Goal: Information Seeking & Learning: Learn about a topic

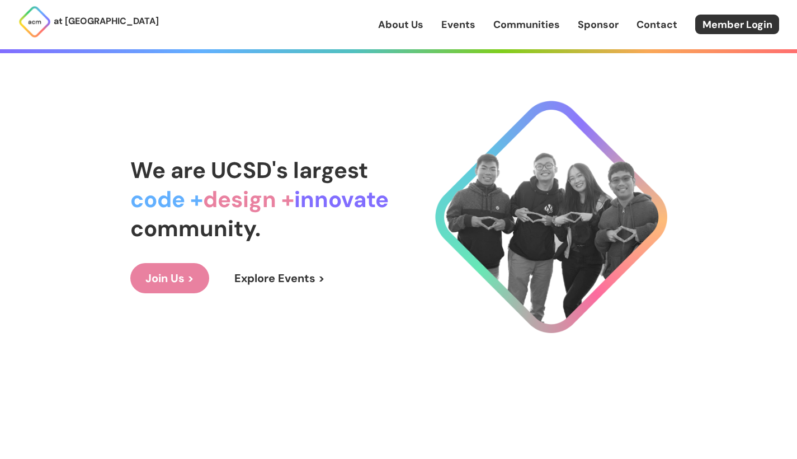
scroll to position [32, 0]
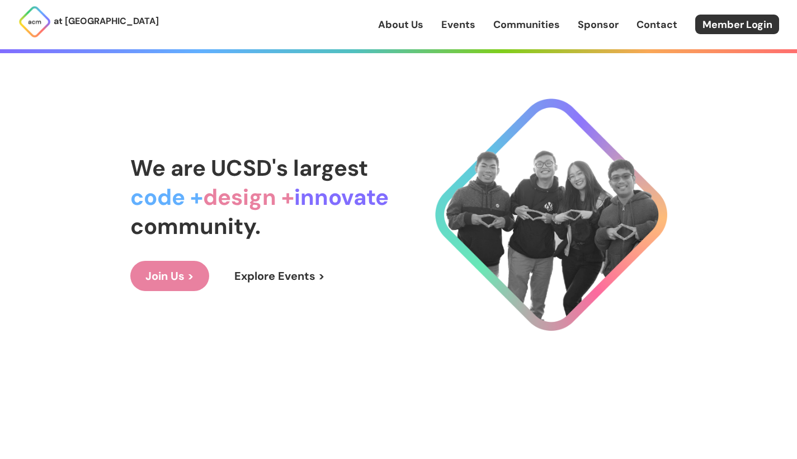
click at [467, 26] on link "Events" at bounding box center [459, 24] width 34 height 15
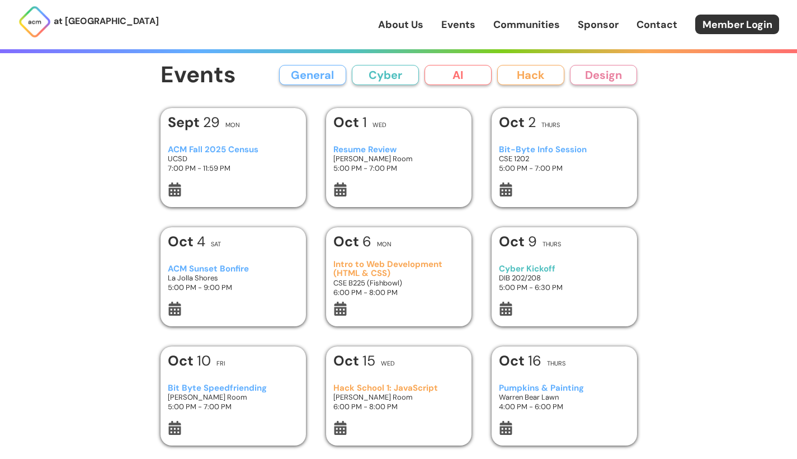
click at [454, 166] on h3 "5:00 PM - 7:00 PM" at bounding box center [399, 168] width 130 height 10
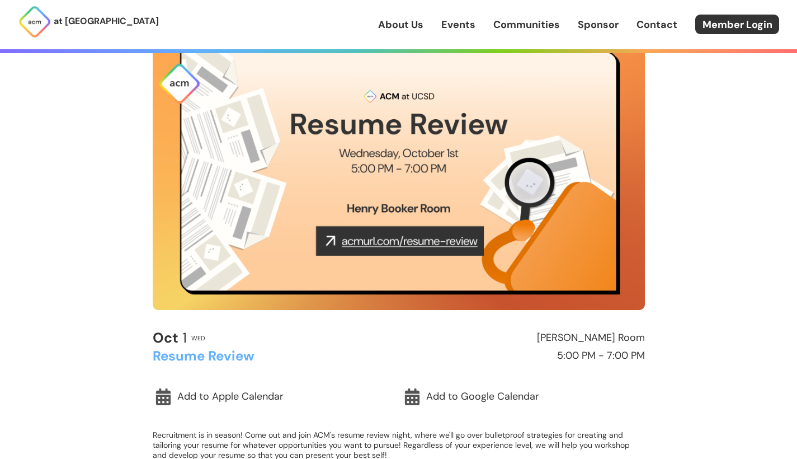
scroll to position [91, 0]
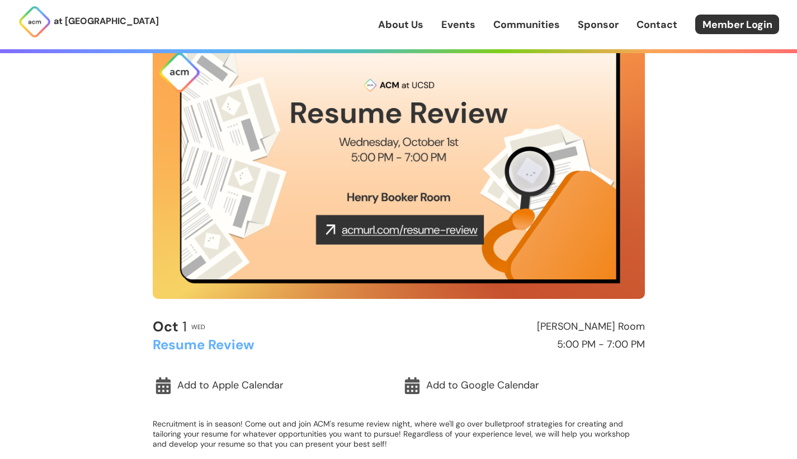
click at [429, 232] on img at bounding box center [399, 160] width 492 height 277
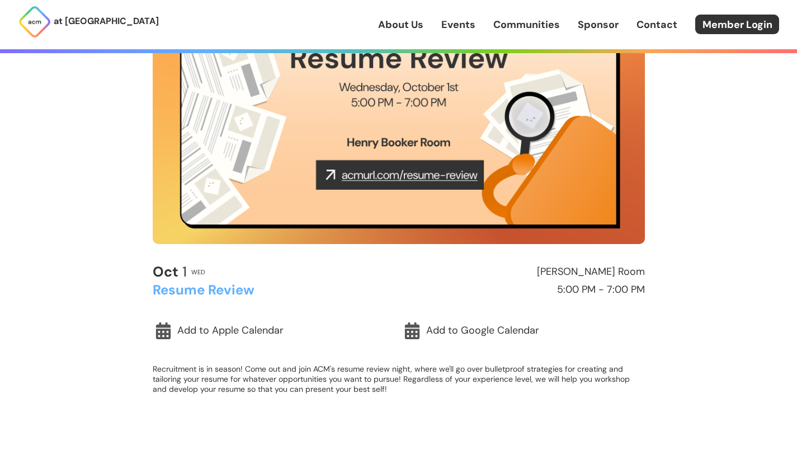
scroll to position [301, 0]
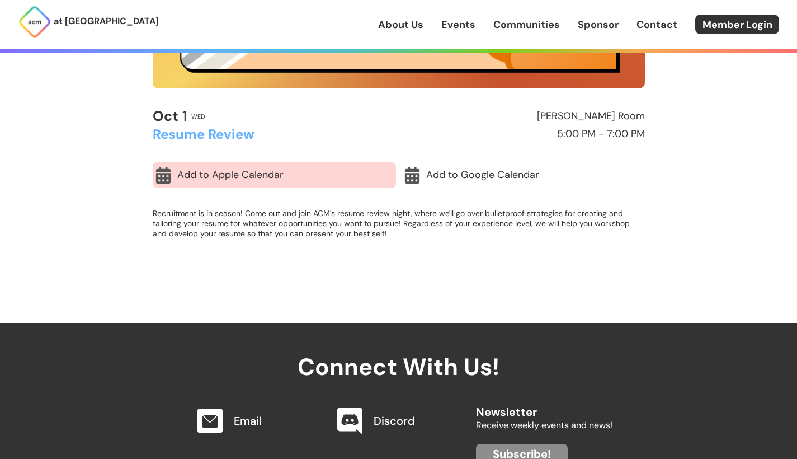
click at [226, 176] on link "Add to Apple Calendar" at bounding box center [274, 175] width 243 height 26
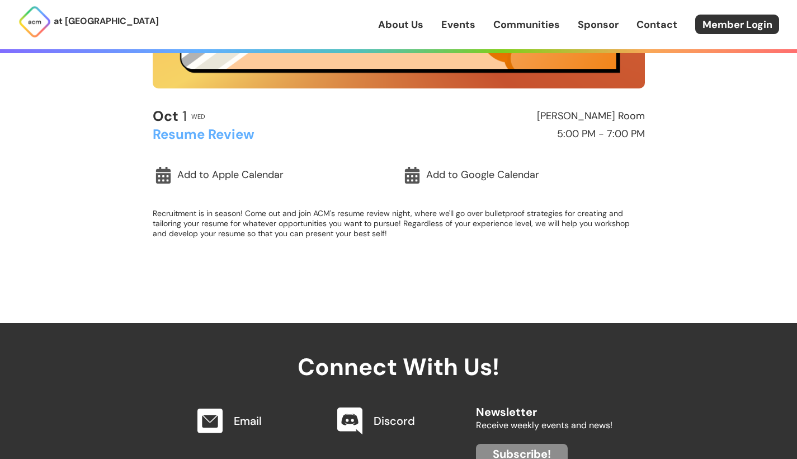
click at [749, 212] on div "at UC San Diego About Us Events Communities Sponsor Contact Member Login About …" at bounding box center [398, 175] width 797 height 953
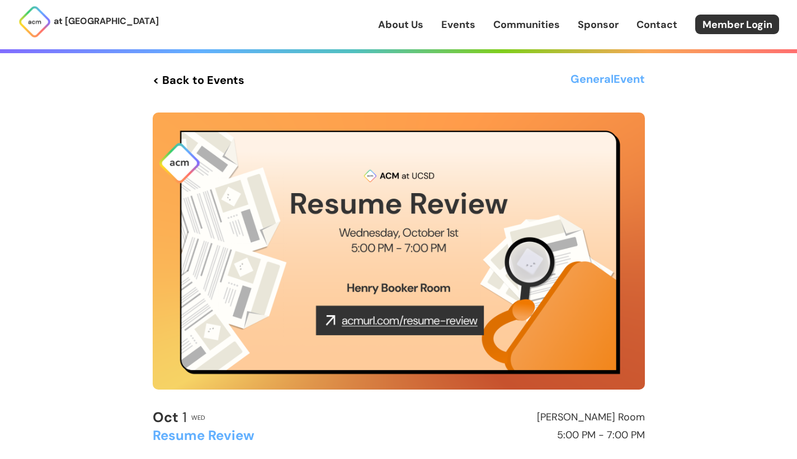
scroll to position [0, 0]
click at [454, 28] on link "Events" at bounding box center [459, 24] width 34 height 15
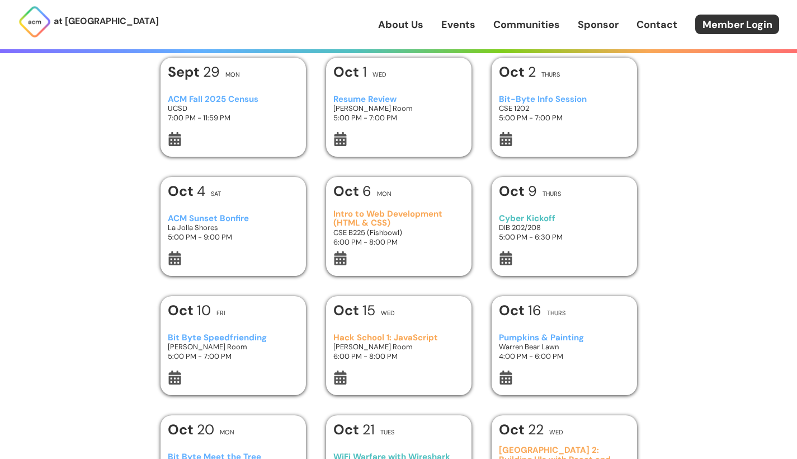
scroll to position [58, 0]
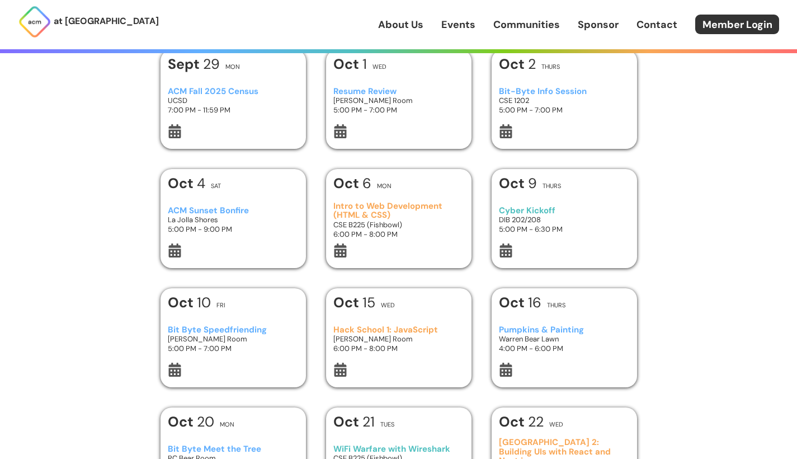
click at [413, 21] on link "About Us" at bounding box center [400, 24] width 45 height 15
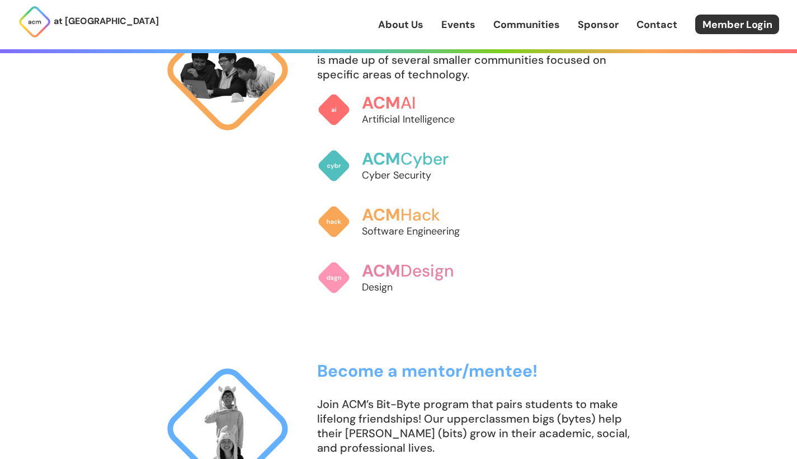
scroll to position [879, 0]
